Goal: Information Seeking & Learning: Learn about a topic

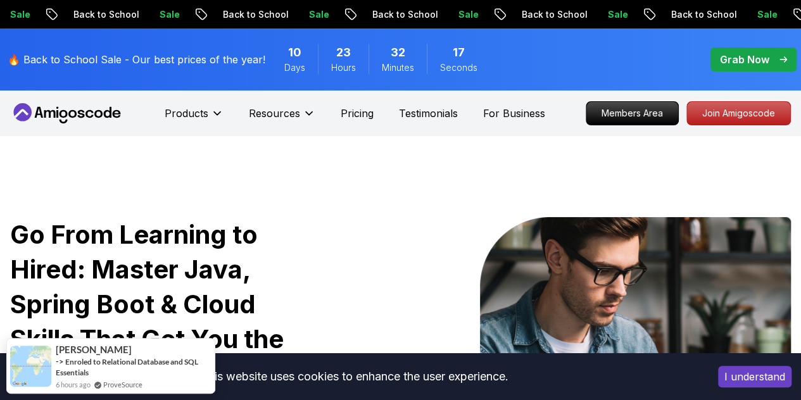
click at [725, 60] on p "Grab Now" at bounding box center [744, 59] width 49 height 15
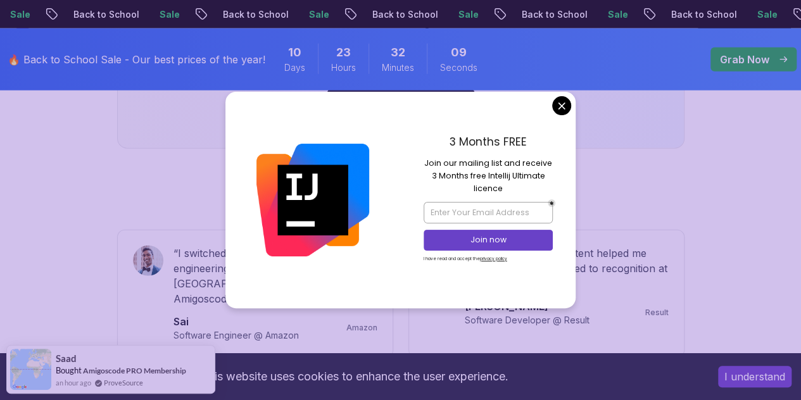
scroll to position [1535, 0]
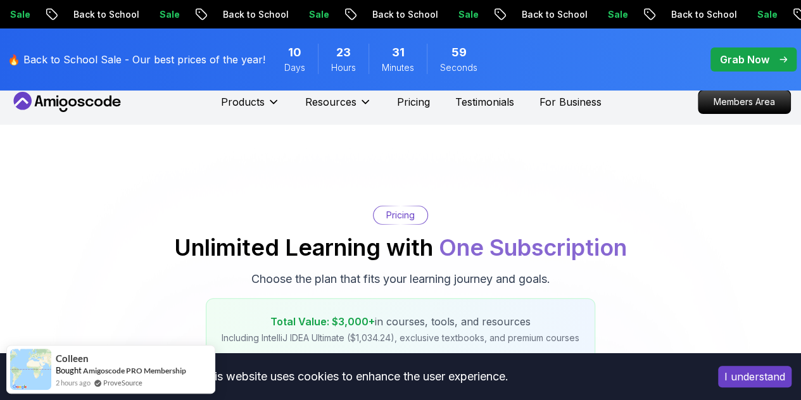
scroll to position [0, 0]
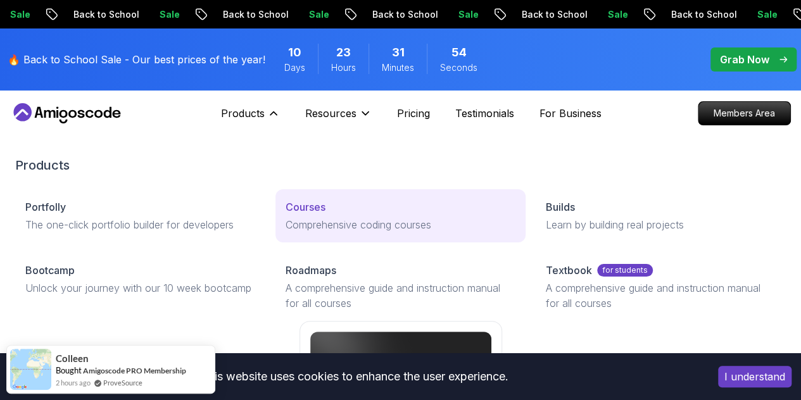
click at [286, 215] on p "Courses" at bounding box center [306, 207] width 40 height 15
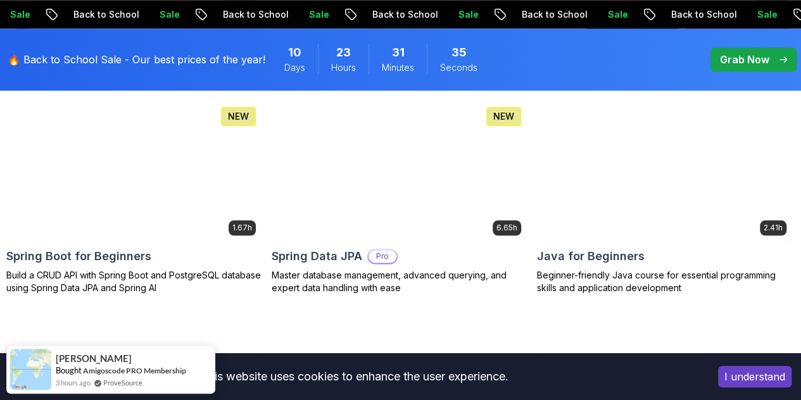
scroll to position [659, 0]
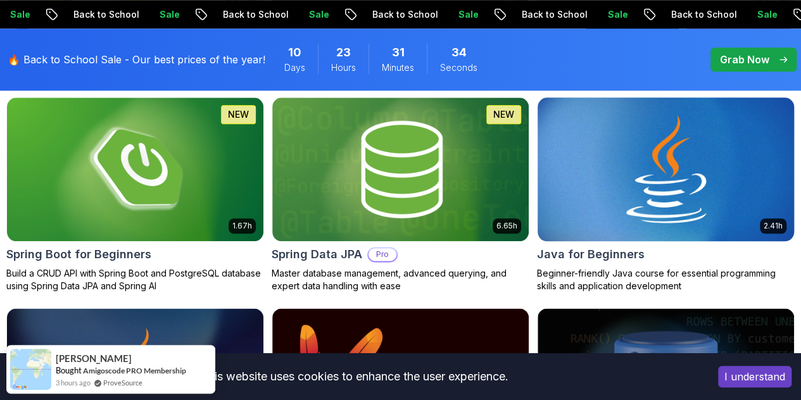
click at [719, 98] on img at bounding box center [665, 169] width 269 height 151
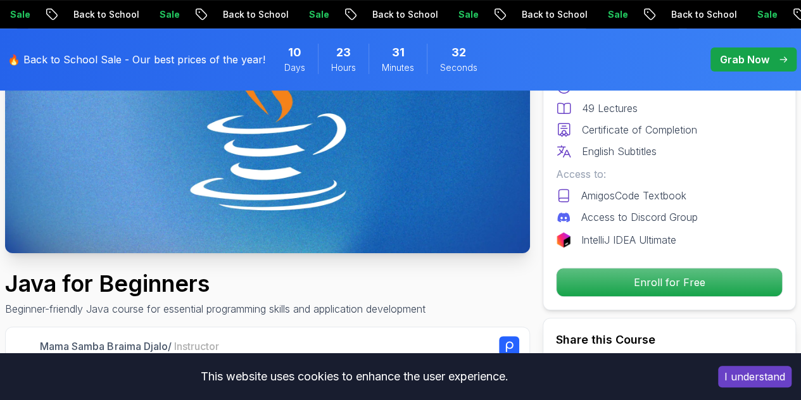
scroll to position [209, 0]
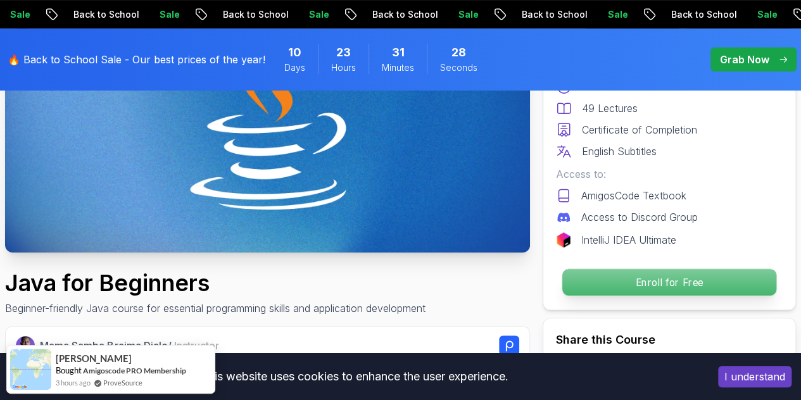
click at [612, 277] on p "Enroll for Free" at bounding box center [669, 282] width 214 height 27
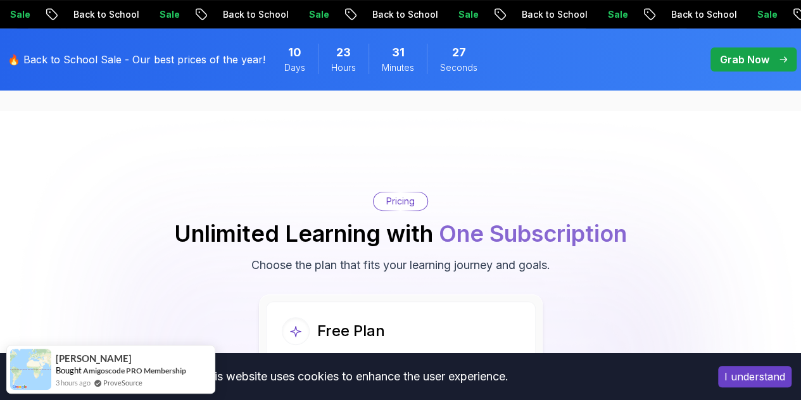
scroll to position [2566, 0]
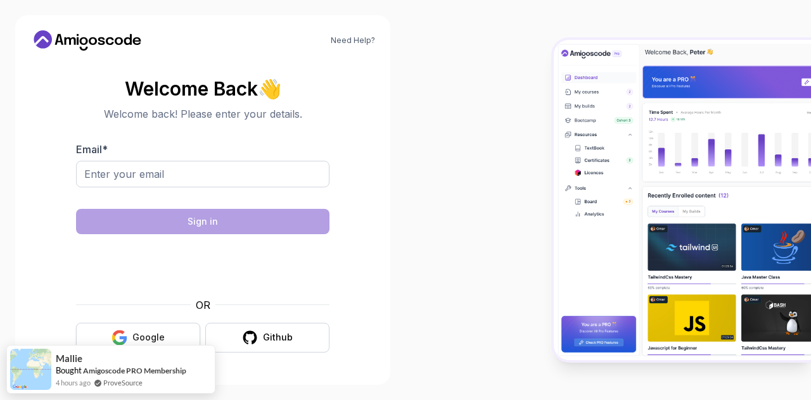
click at [107, 332] on button "Google" at bounding box center [138, 338] width 124 height 30
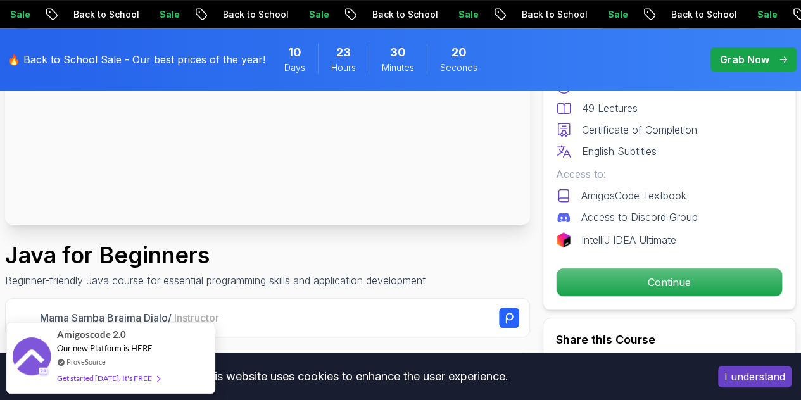
scroll to position [242, 0]
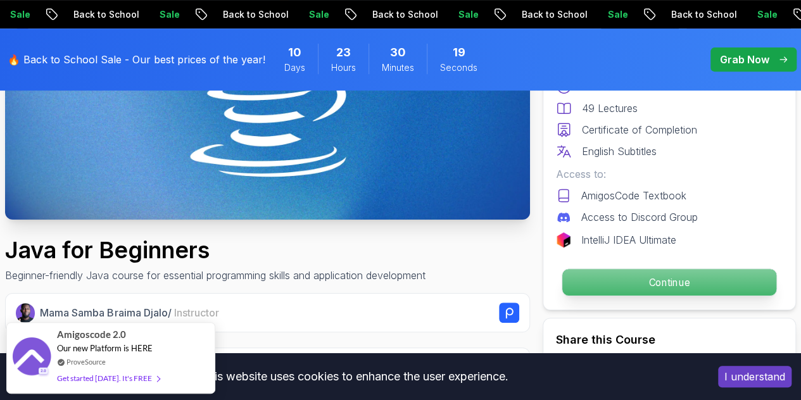
click at [605, 272] on p "Continue" at bounding box center [669, 282] width 214 height 27
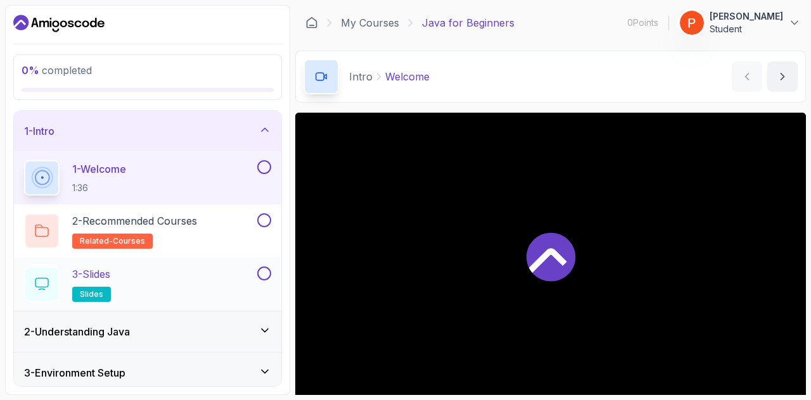
scroll to position [168, 0]
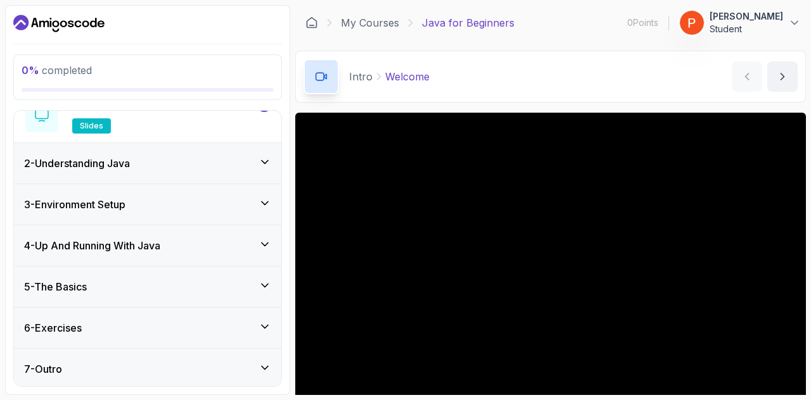
click at [133, 205] on div "3 - Environment Setup" at bounding box center [147, 204] width 247 height 15
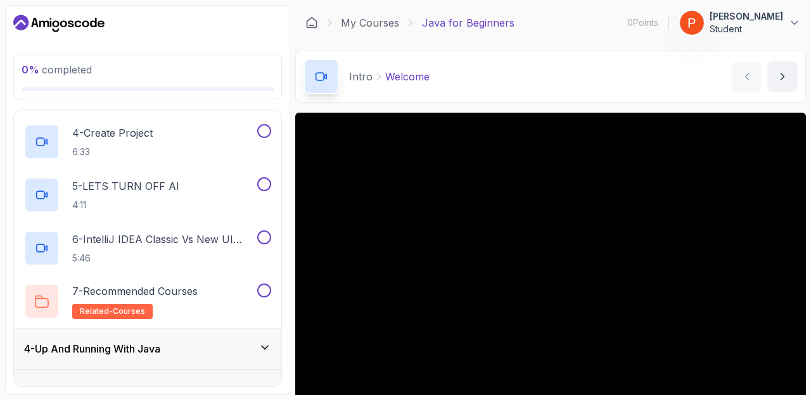
scroll to position [281, 0]
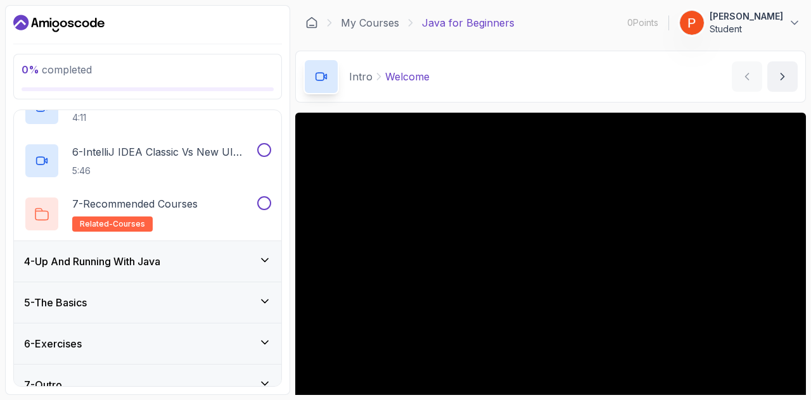
click at [136, 258] on h3 "4 - Up And Running With Java" at bounding box center [92, 261] width 136 height 15
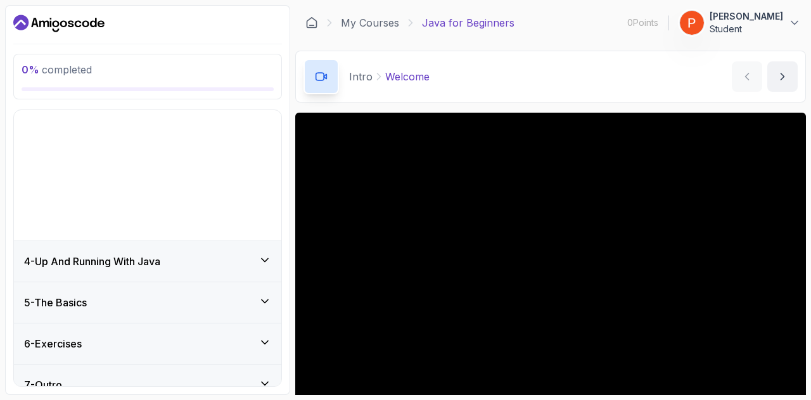
scroll to position [9, 0]
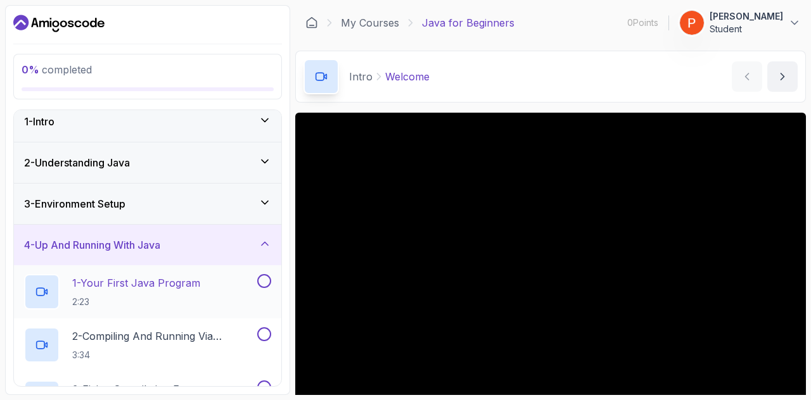
click at [143, 297] on p "2:23" at bounding box center [136, 302] width 128 height 13
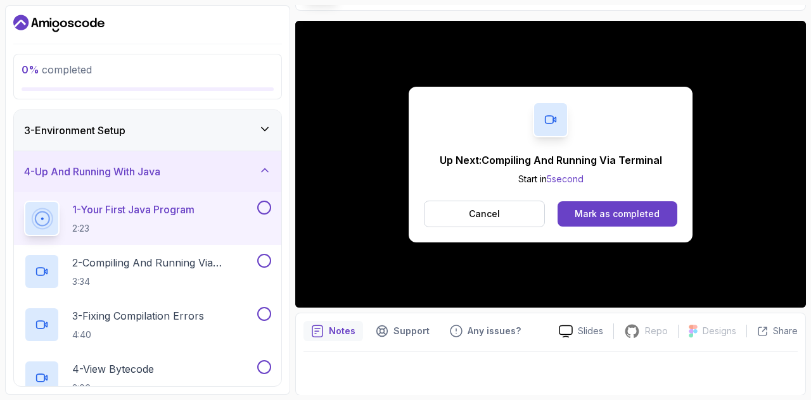
scroll to position [84, 0]
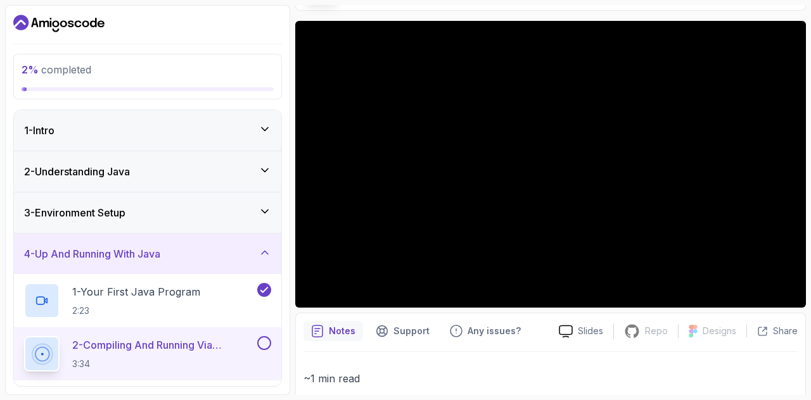
click at [254, 176] on div "2 - Understanding Java" at bounding box center [147, 171] width 247 height 15
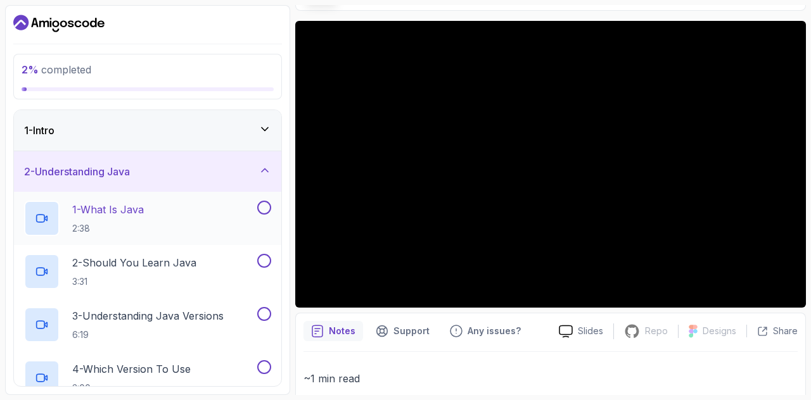
click at [265, 208] on button at bounding box center [264, 208] width 14 height 14
click at [268, 260] on button at bounding box center [264, 261] width 14 height 14
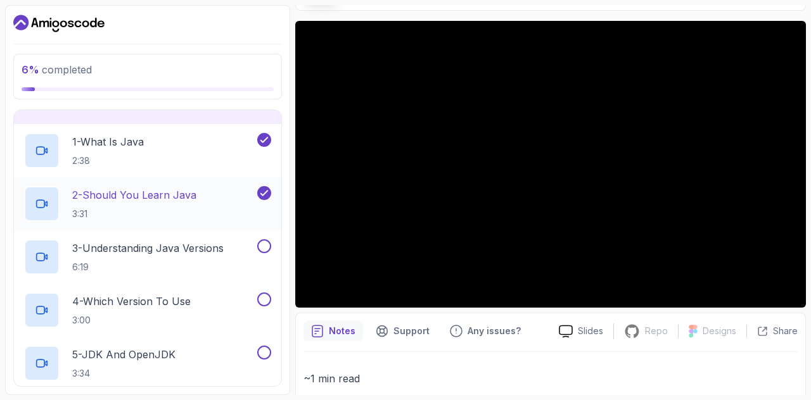
scroll to position [69, 0]
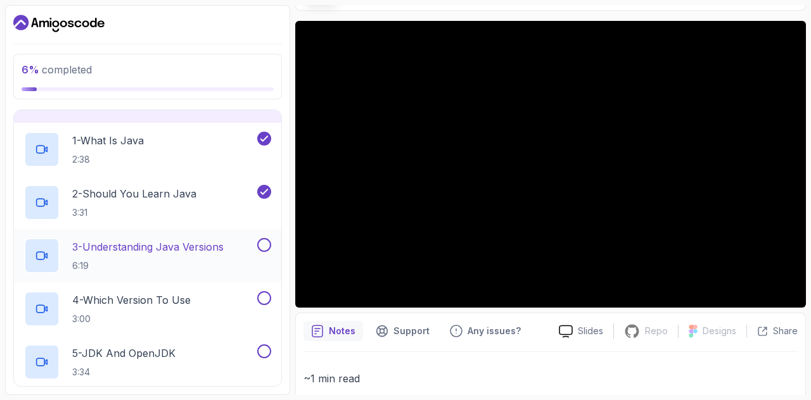
click at [264, 243] on button at bounding box center [264, 245] width 14 height 14
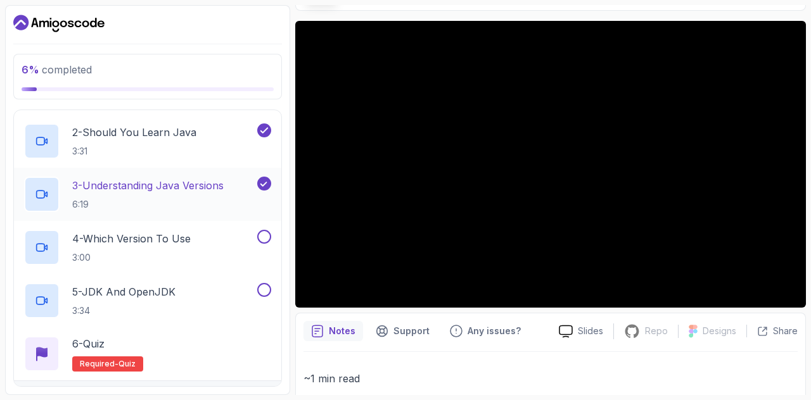
scroll to position [143, 0]
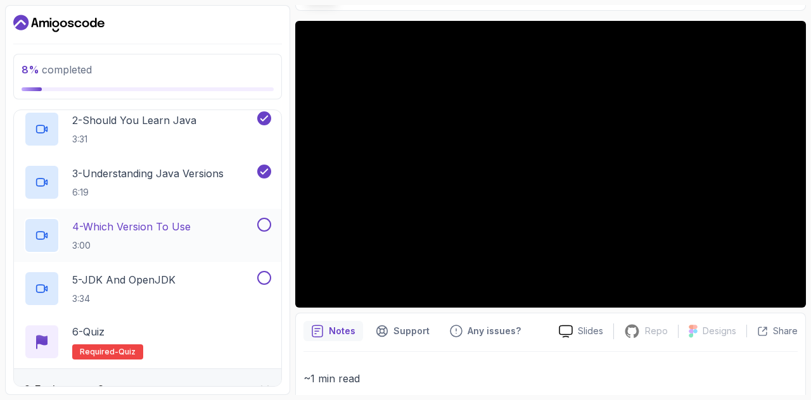
click at [264, 221] on button at bounding box center [264, 225] width 14 height 14
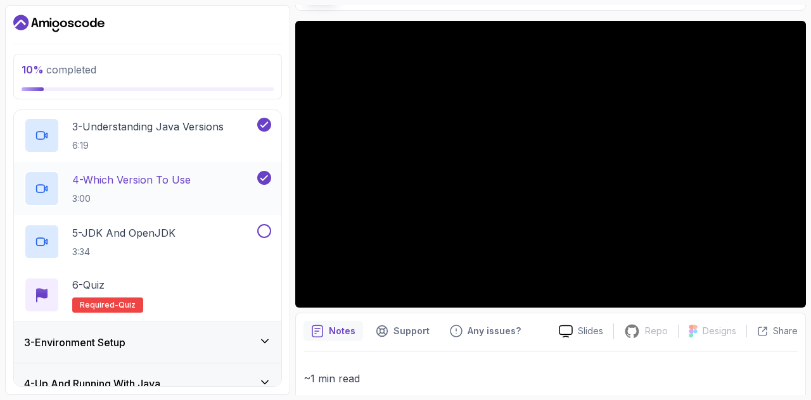
scroll to position [190, 0]
click at [265, 227] on button at bounding box center [264, 231] width 14 height 14
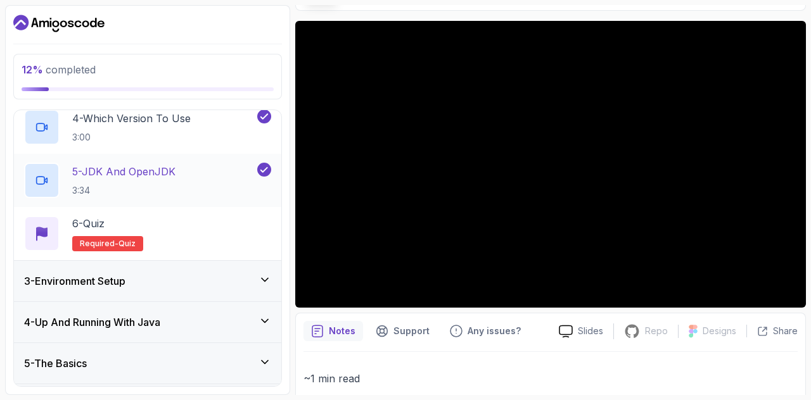
scroll to position [260, 0]
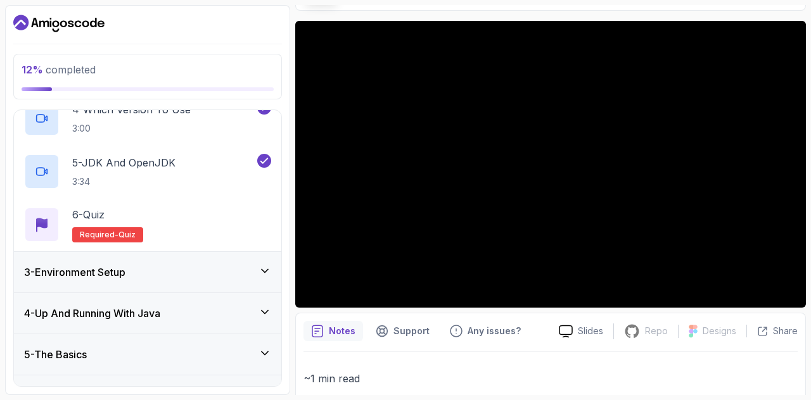
click at [231, 301] on div "4 - Up And Running With Java" at bounding box center [147, 313] width 267 height 41
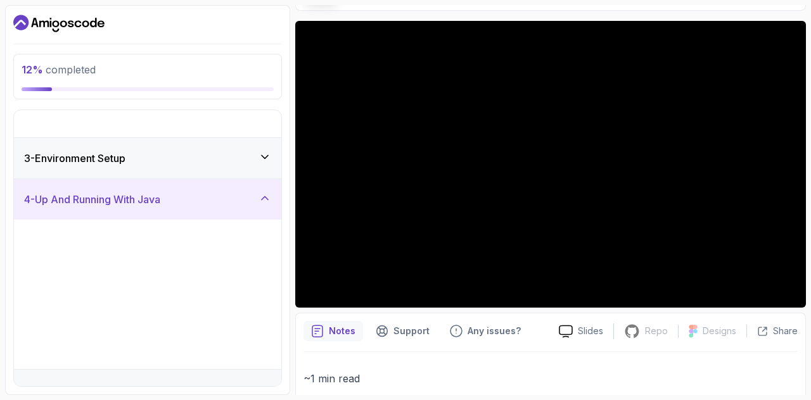
scroll to position [9, 0]
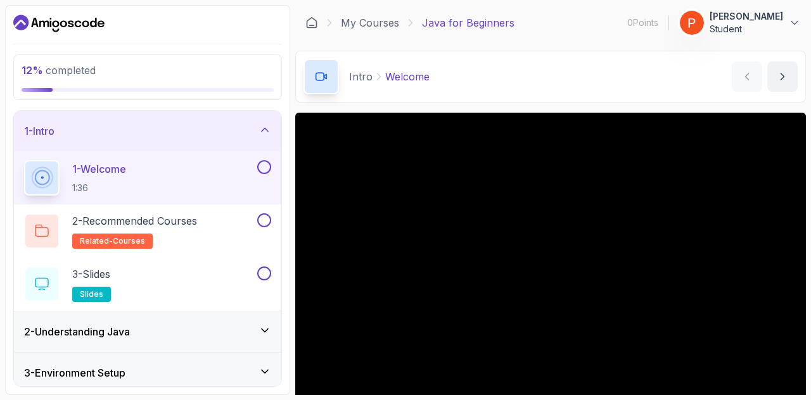
click at [269, 166] on button at bounding box center [264, 167] width 14 height 14
click at [269, 217] on button at bounding box center [264, 220] width 14 height 14
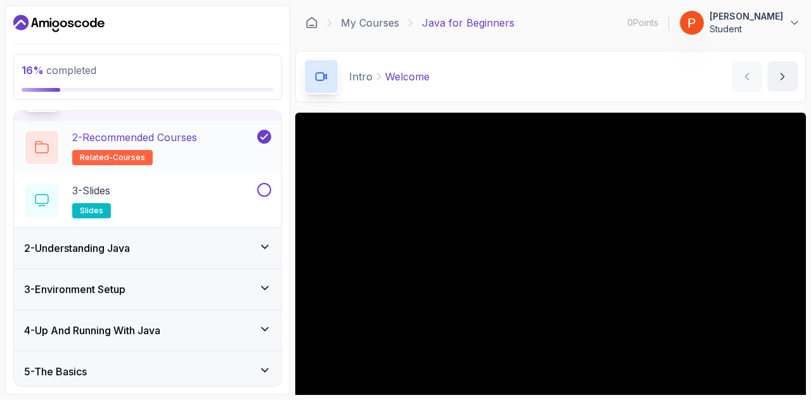
scroll to position [86, 0]
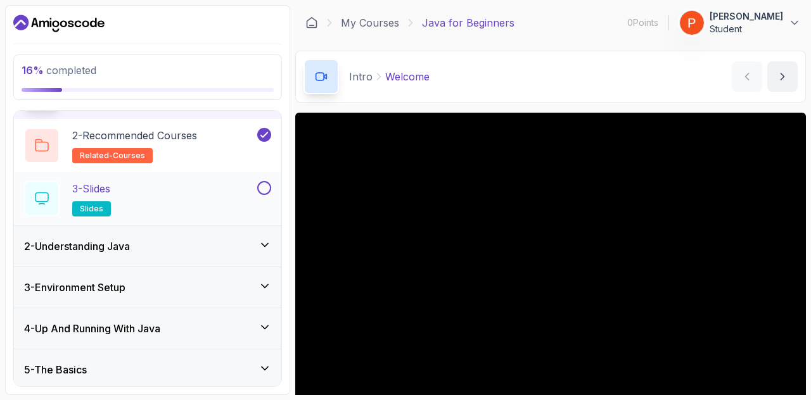
click at [269, 187] on button at bounding box center [264, 188] width 14 height 14
click at [258, 239] on icon at bounding box center [264, 245] width 13 height 13
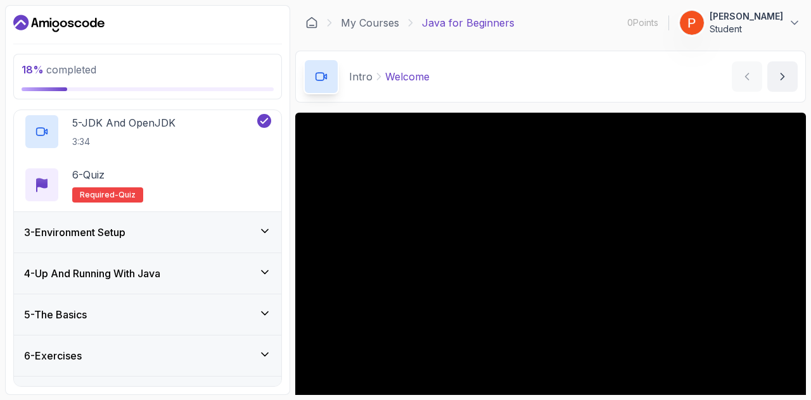
click at [258, 238] on div "3 - Environment Setup" at bounding box center [147, 232] width 247 height 15
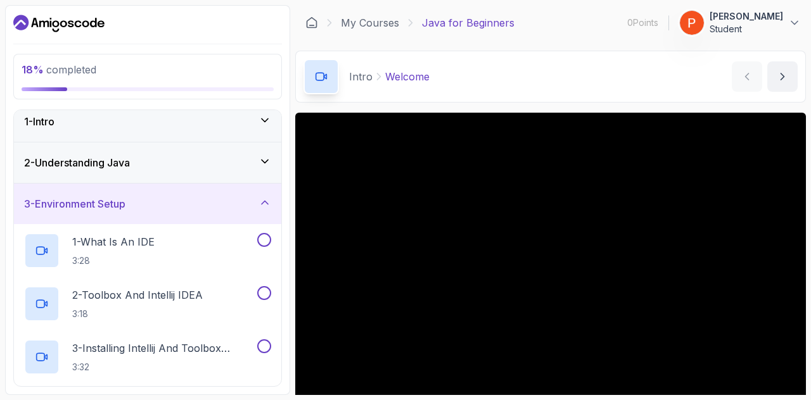
scroll to position [89, 0]
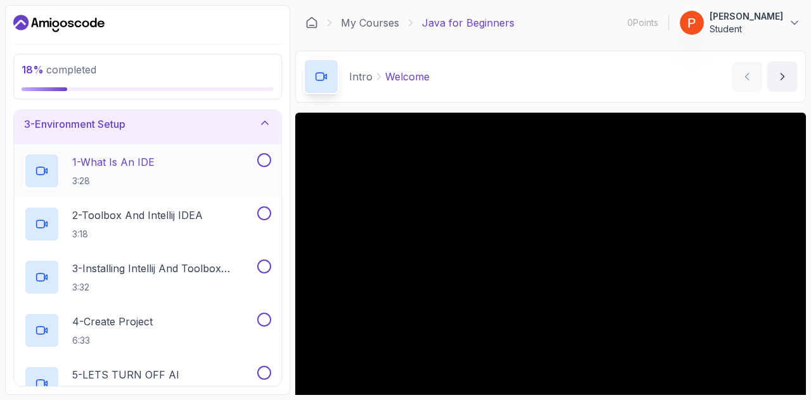
click at [271, 158] on button at bounding box center [264, 160] width 14 height 14
click at [266, 212] on button at bounding box center [264, 213] width 14 height 14
click at [258, 272] on button "3 - Installing Intellij And Toolbox Configuration 3:32" at bounding box center [147, 277] width 247 height 35
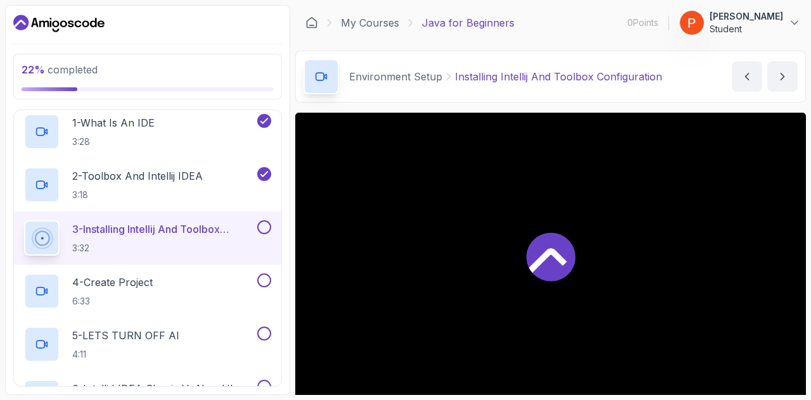
scroll to position [132, 0]
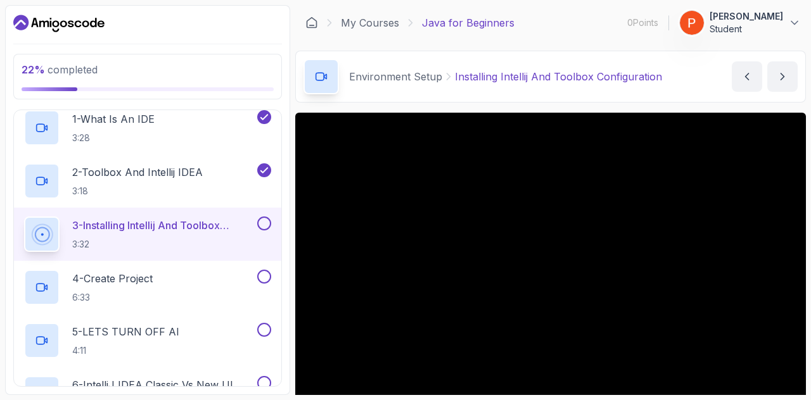
click at [265, 217] on button at bounding box center [264, 224] width 14 height 14
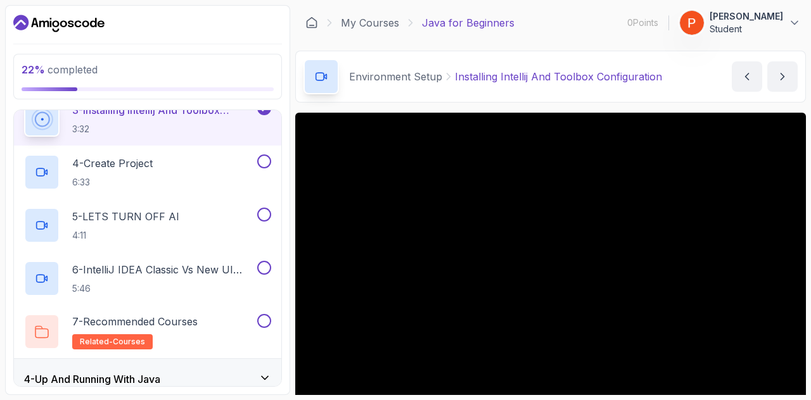
scroll to position [247, 0]
click at [262, 160] on button at bounding box center [264, 162] width 14 height 14
click at [262, 211] on button at bounding box center [264, 215] width 14 height 14
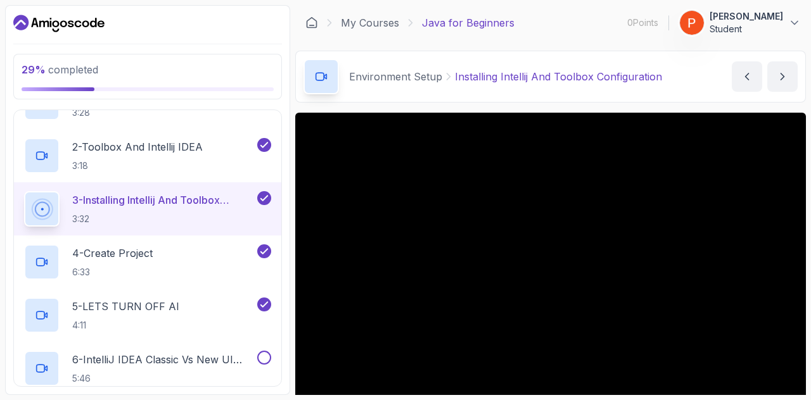
scroll to position [92, 0]
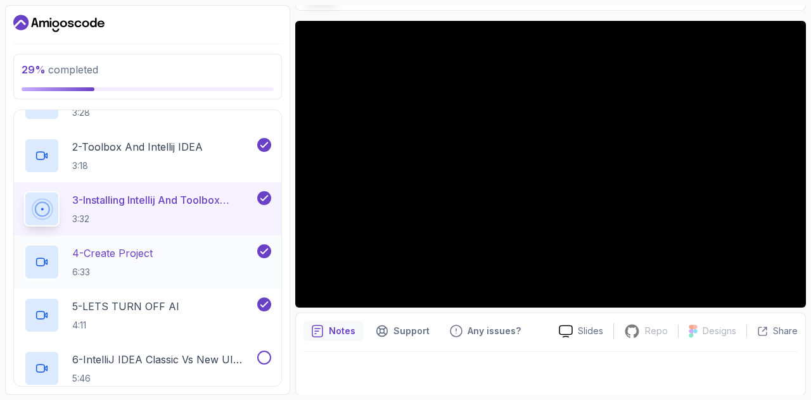
click at [196, 258] on div "4 - Create Project 6:33" at bounding box center [139, 261] width 231 height 35
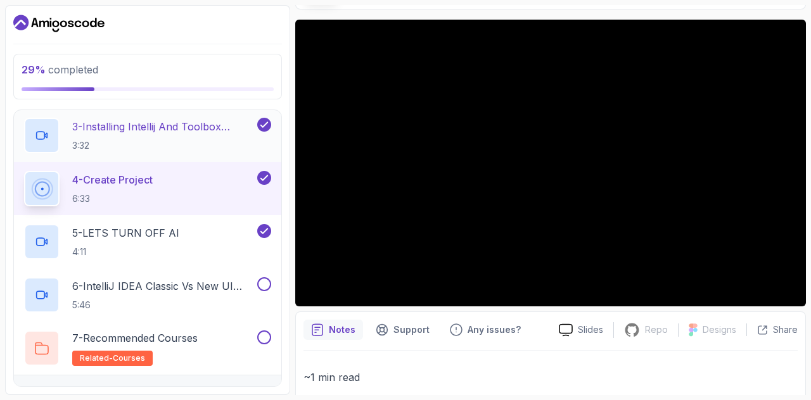
scroll to position [233, 0]
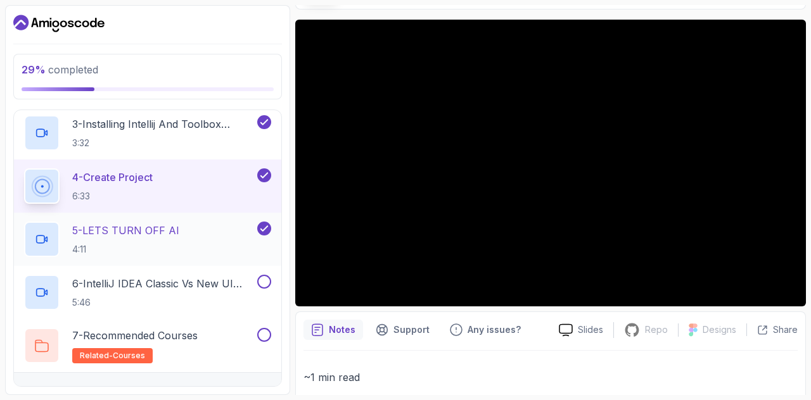
click at [214, 229] on div "5 - LETS TURN OFF AI 4:11" at bounding box center [139, 239] width 231 height 35
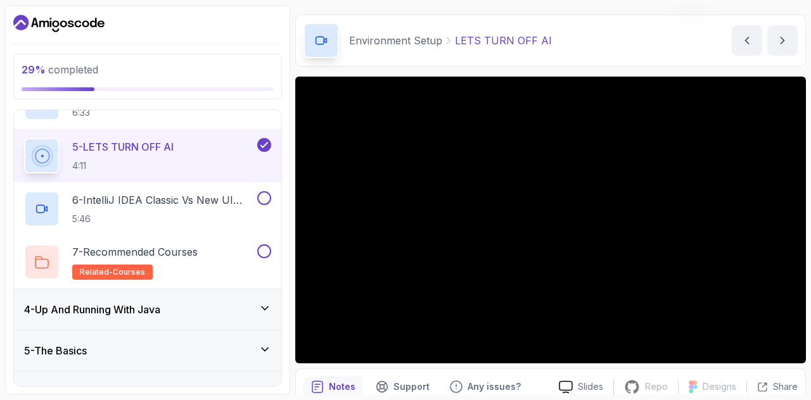
scroll to position [92, 0]
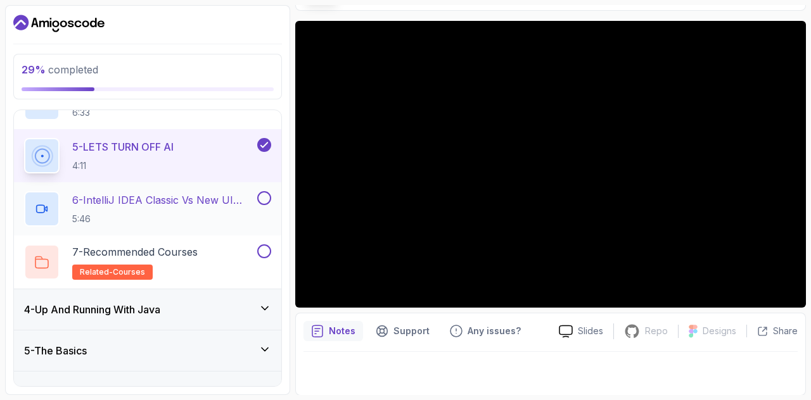
click at [263, 194] on button at bounding box center [264, 198] width 14 height 14
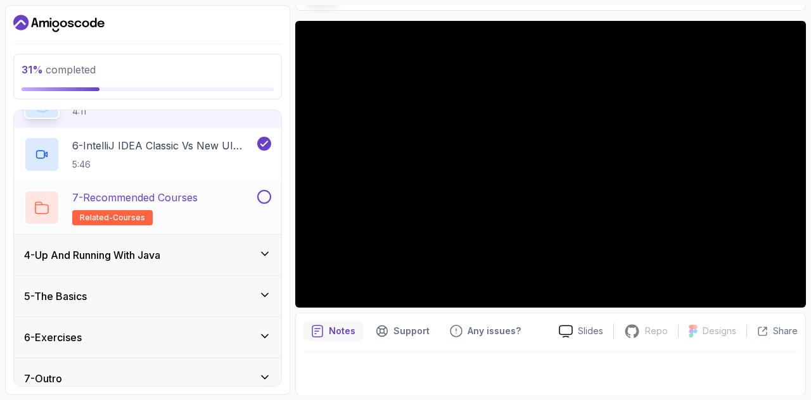
click at [261, 196] on button at bounding box center [264, 197] width 14 height 14
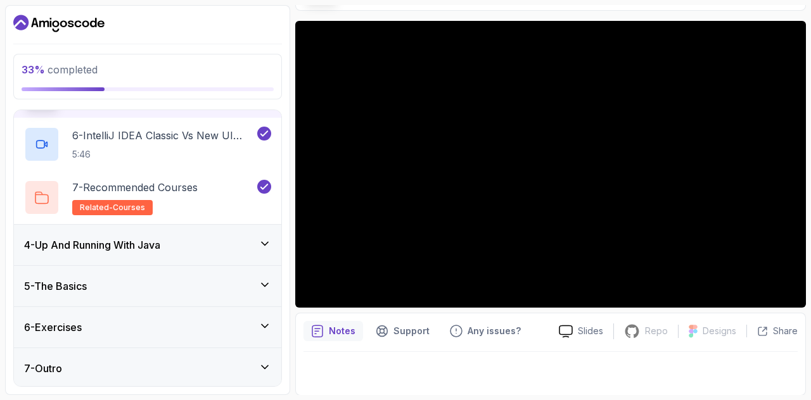
click at [190, 239] on div "4 - Up And Running With Java" at bounding box center [147, 245] width 247 height 15
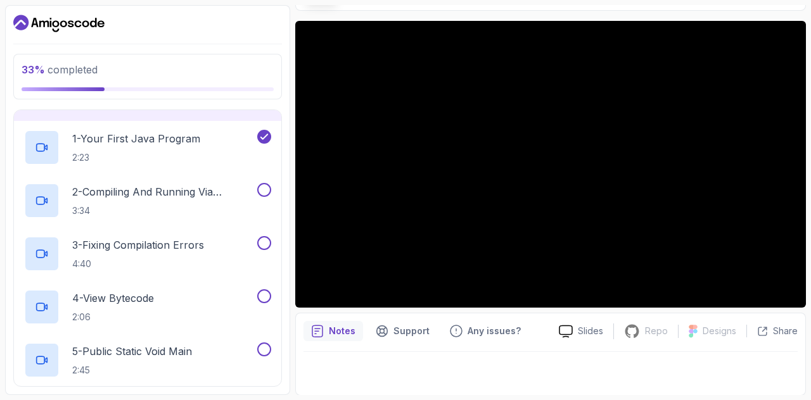
scroll to position [152, 0]
click at [209, 201] on h2 "2 - Compiling And Running Via Terminal 3:34" at bounding box center [163, 202] width 182 height 33
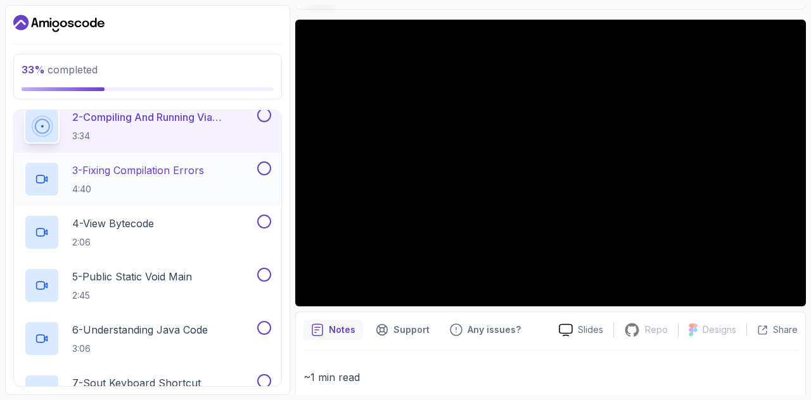
scroll to position [218, 0]
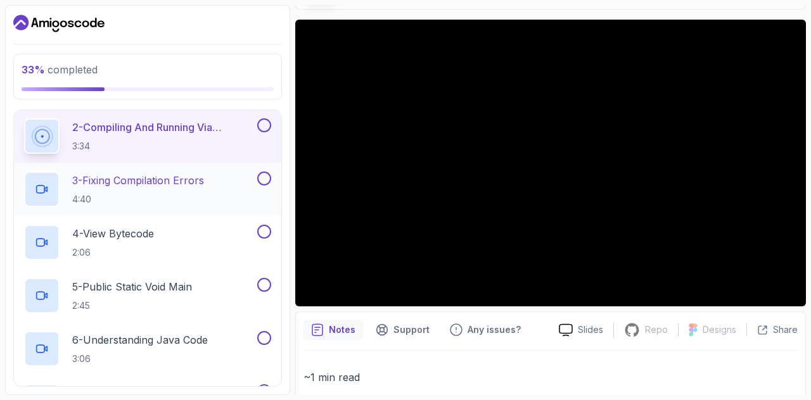
click at [172, 182] on p "3 - Fixing Compilation Errors" at bounding box center [138, 180] width 132 height 15
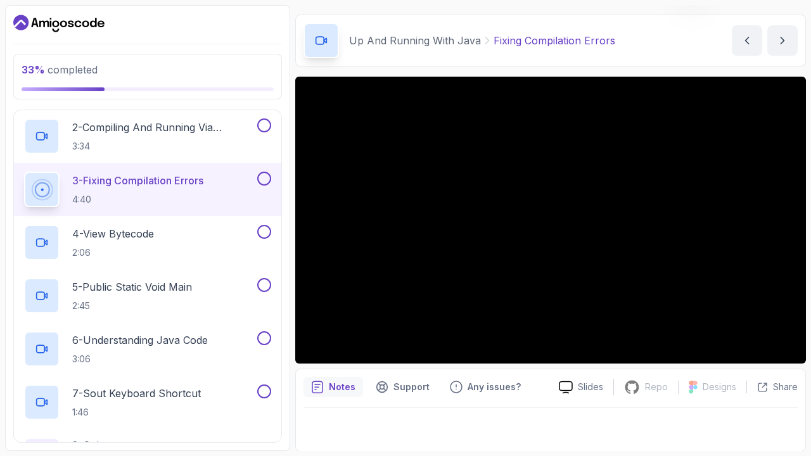
scroll to position [92, 0]
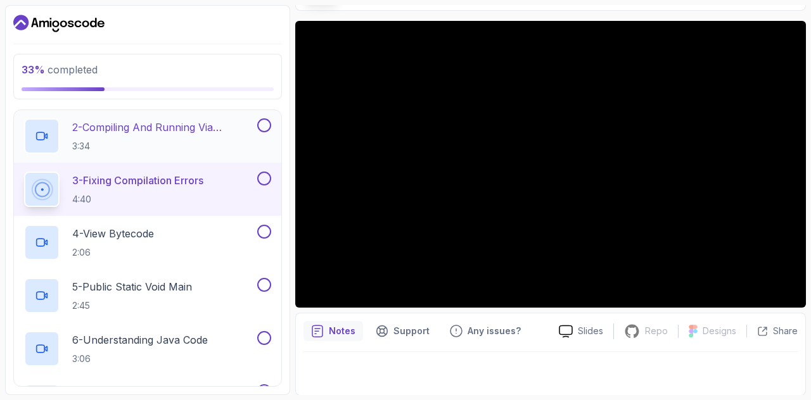
click at [269, 120] on button at bounding box center [264, 125] width 14 height 14
click at [266, 173] on button at bounding box center [264, 179] width 14 height 14
click at [199, 222] on div "4 - View Bytecode 2:06" at bounding box center [147, 242] width 267 height 53
click at [142, 235] on p "4 - View Bytecode" at bounding box center [113, 233] width 82 height 15
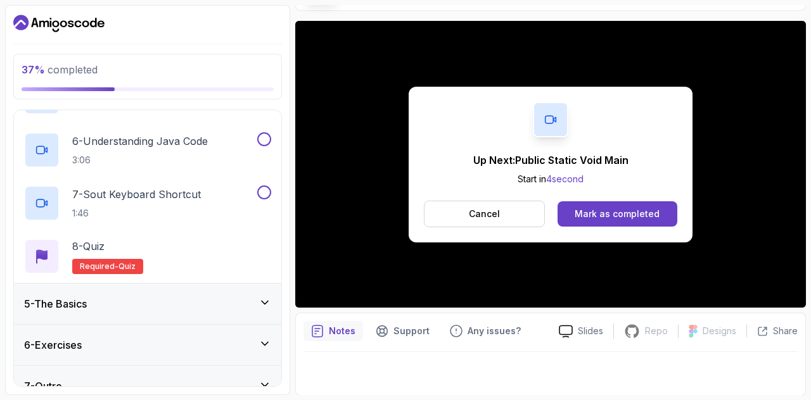
scroll to position [434, 0]
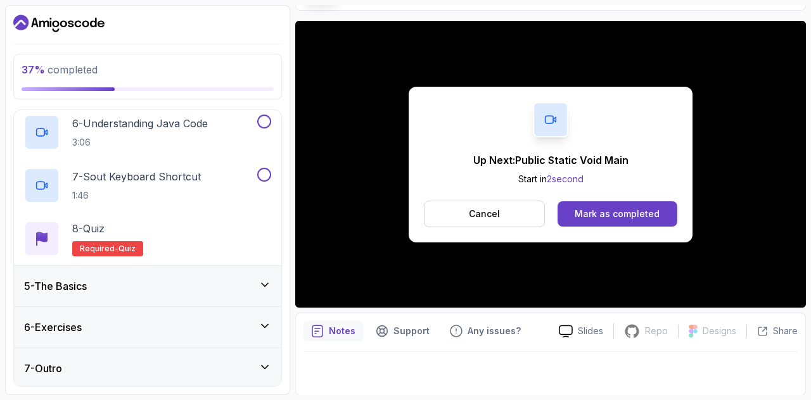
click at [206, 279] on div "5 - The Basics" at bounding box center [147, 286] width 247 height 15
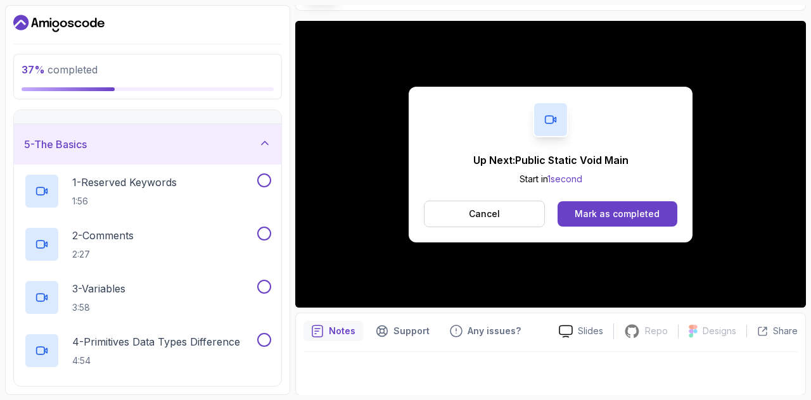
scroll to position [156, 0]
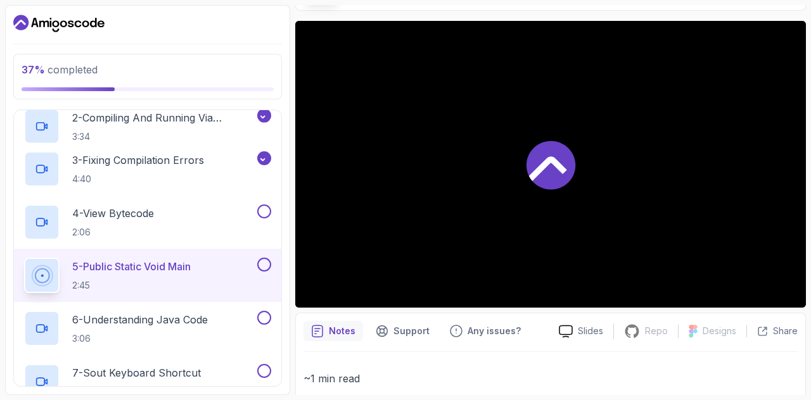
scroll to position [93, 0]
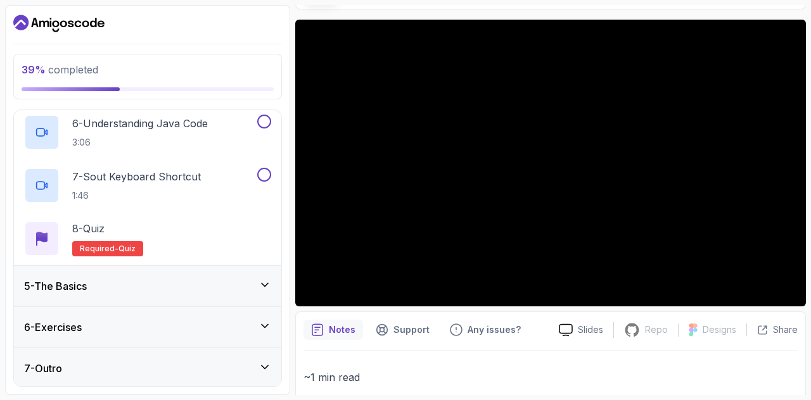
click at [206, 279] on div "5 - The Basics" at bounding box center [147, 286] width 247 height 15
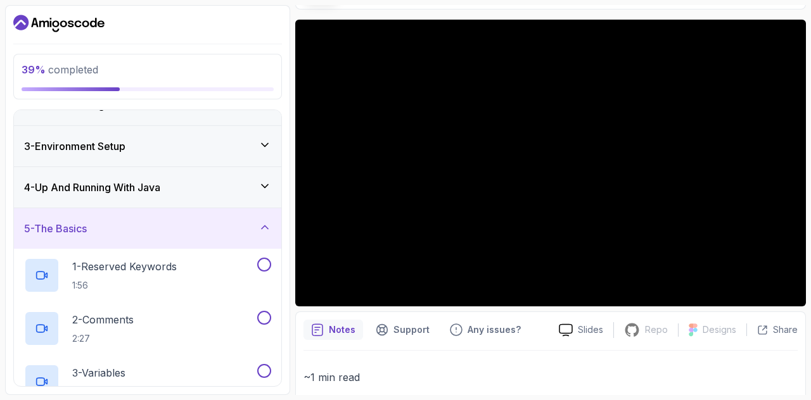
scroll to position [61, 0]
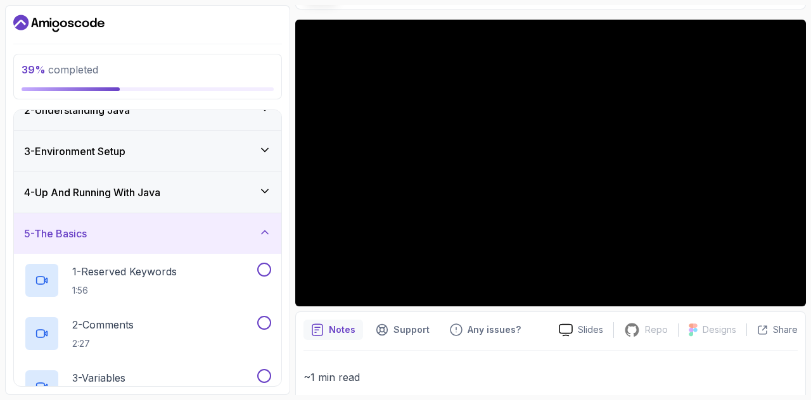
click at [265, 231] on icon at bounding box center [264, 232] width 13 height 13
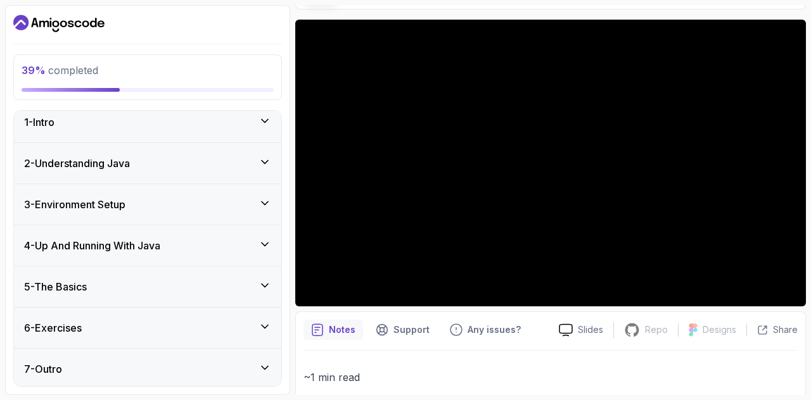
scroll to position [0, 0]
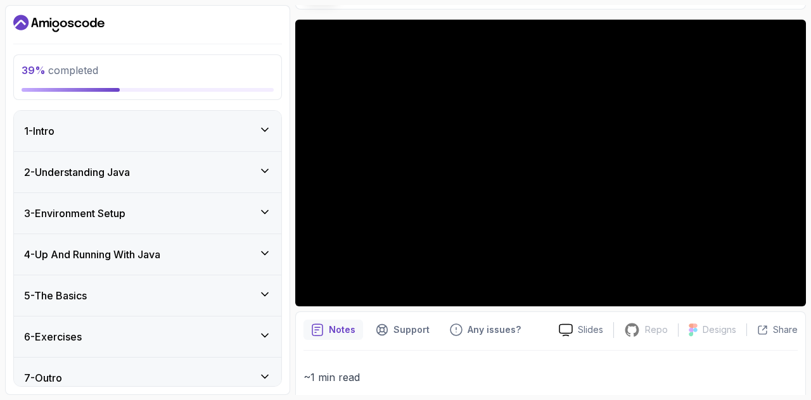
click at [222, 251] on div "4 - Up And Running With Java" at bounding box center [147, 254] width 247 height 15
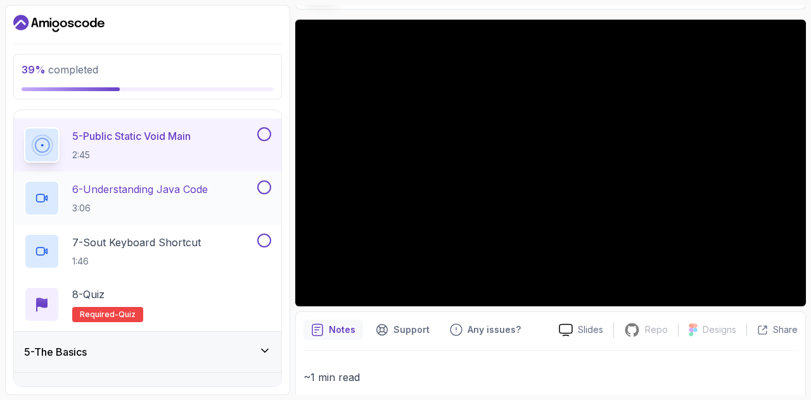
scroll to position [380, 0]
